Goal: Task Accomplishment & Management: Use online tool/utility

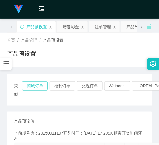
click at [27, 84] on button "商城订单" at bounding box center [35, 85] width 26 height 9
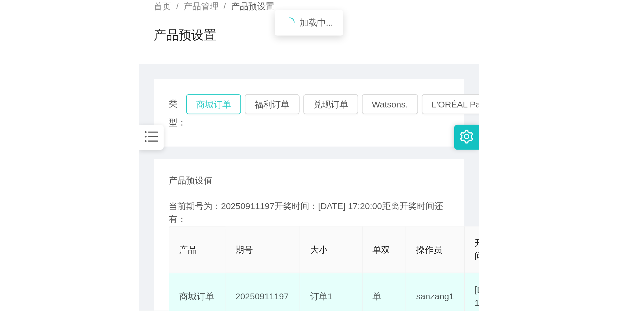
scroll to position [97, 0]
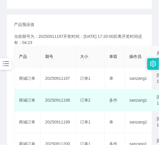
click at [114, 111] on td "多件" at bounding box center [114, 101] width 20 height 22
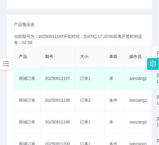
click at [104, 68] on td "单" at bounding box center [114, 79] width 20 height 22
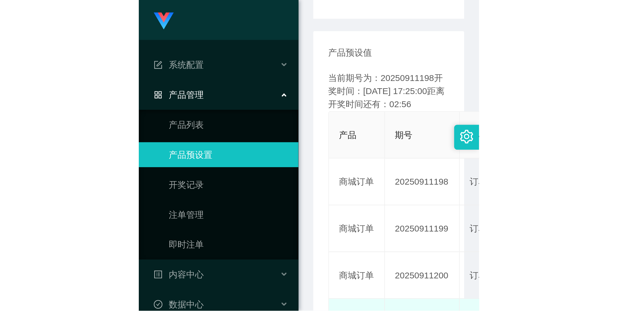
scroll to position [43, 0]
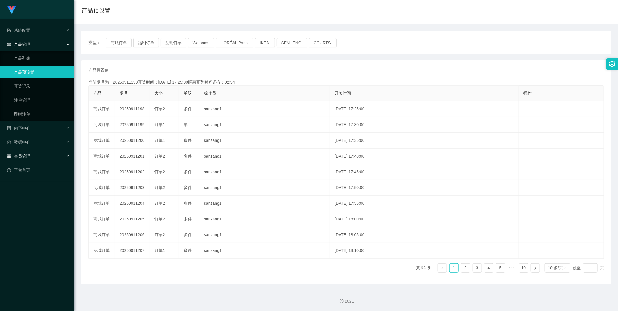
click at [28, 145] on div "会员管理" at bounding box center [37, 156] width 75 height 12
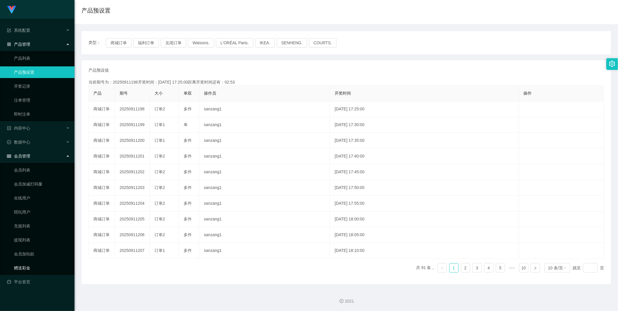
click at [37, 145] on link "赠送彩金" at bounding box center [42, 268] width 56 height 12
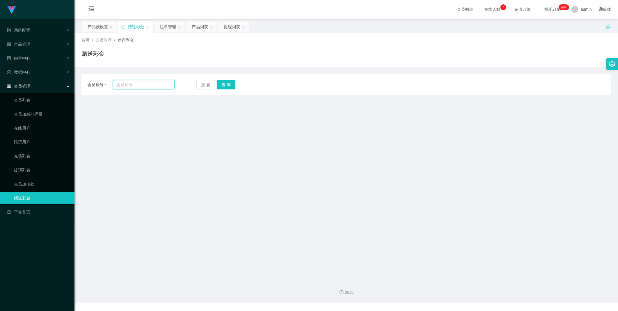
click at [150, 82] on input "text" at bounding box center [144, 84] width 62 height 9
paste input "1139679159"
type input "1139679159"
click at [159, 84] on button "查 询" at bounding box center [226, 84] width 19 height 9
